Goal: Find specific page/section: Find specific page/section

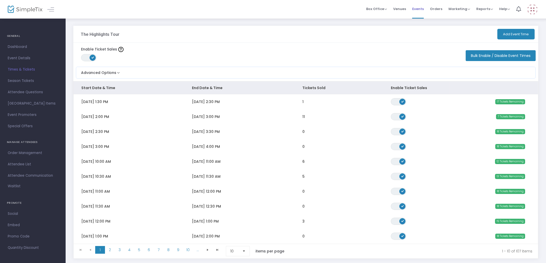
click at [415, 12] on span "Events" at bounding box center [419, 8] width 12 height 13
